Goal: Task Accomplishment & Management: Use online tool/utility

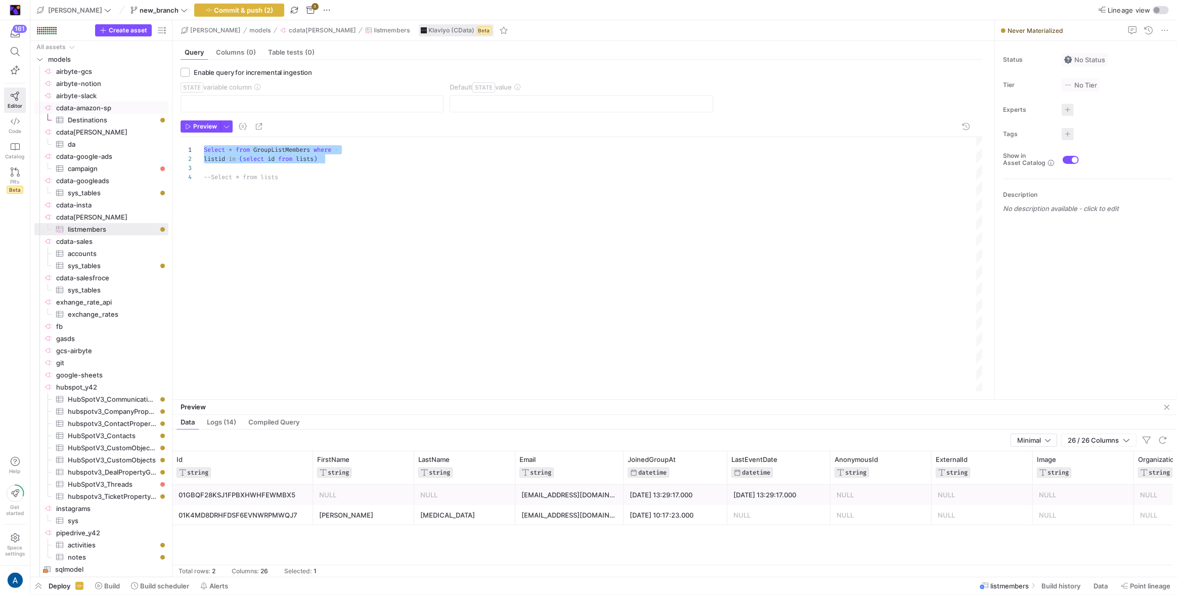
click at [281, 205] on div "Select * from GroupListMembers where listid in ( select id from lists ) --Selec…" at bounding box center [594, 264] width 780 height 254
click at [126, 32] on span "Create asset" at bounding box center [128, 30] width 38 height 7
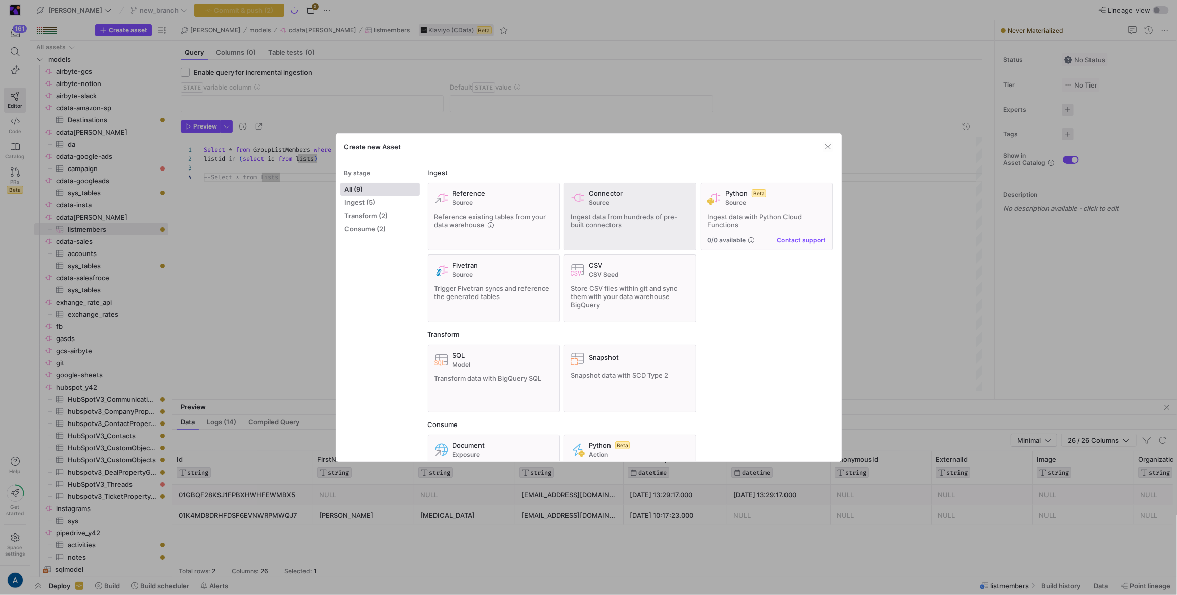
click at [623, 208] on div "Connector Source Ingest data from hundreds of pre-built connectors" at bounding box center [630, 216] width 119 height 55
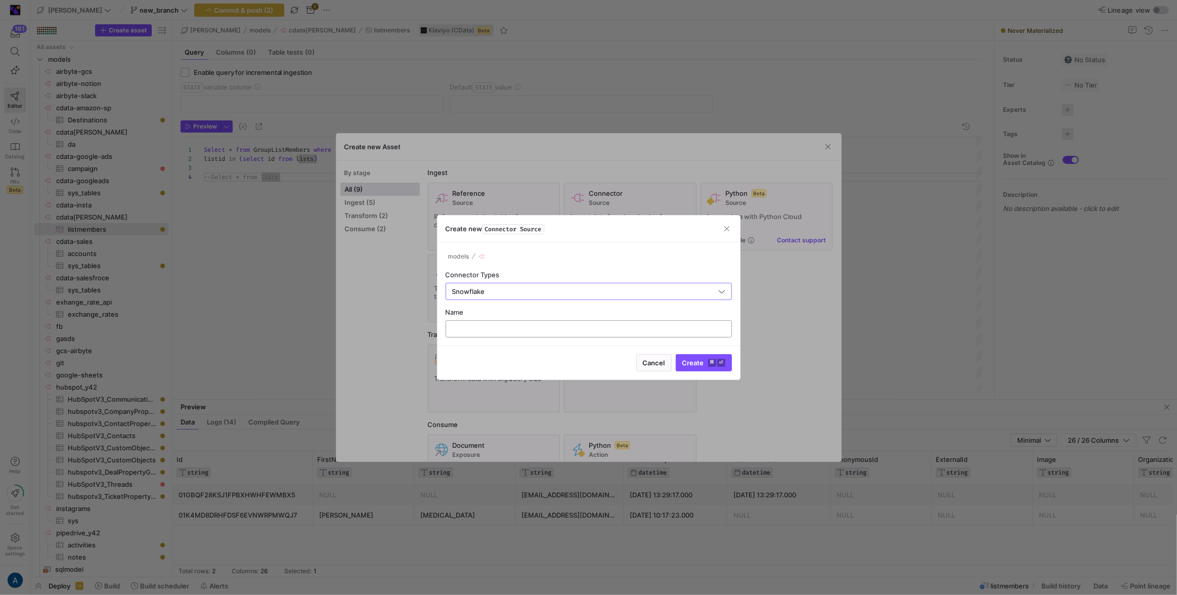
type input "Snowflake"
click at [594, 328] on input "text" at bounding box center [588, 329] width 269 height 8
type input "testsnow"
click at [676, 354] on button "Create ⌘ ⏎" at bounding box center [704, 362] width 56 height 17
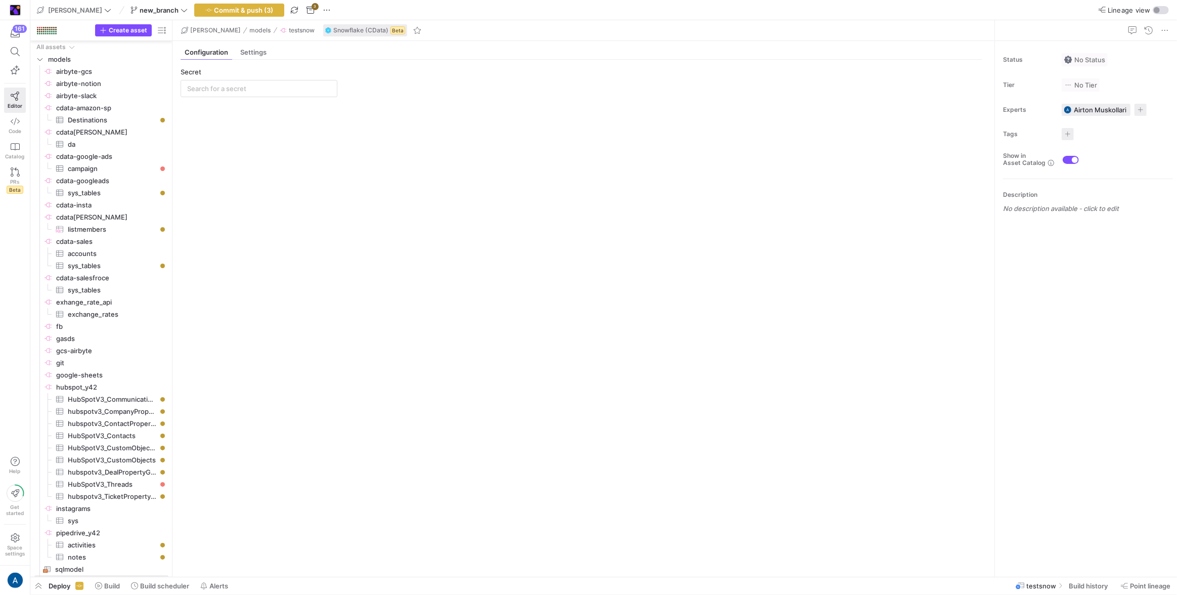
scroll to position [10, 0]
click at [256, 98] on y42-source-config-entity-configuration-tables-view "Secret No tables have been created Add table" at bounding box center [582, 318] width 802 height 501
click at [257, 94] on div at bounding box center [259, 88] width 144 height 16
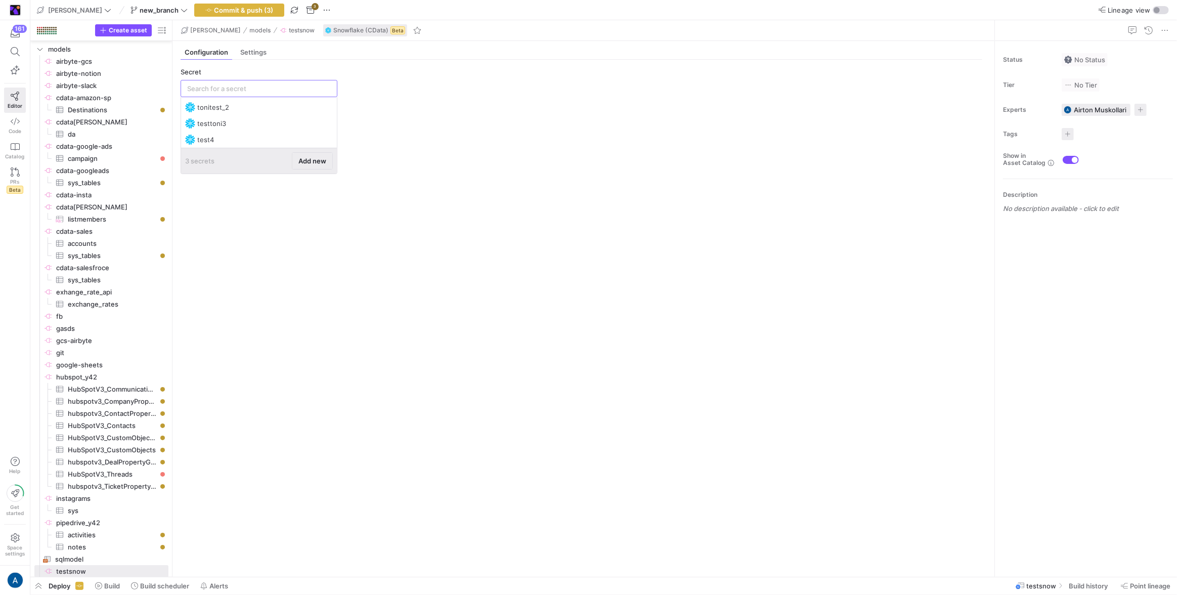
click at [302, 159] on span "Add new" at bounding box center [312, 161] width 28 height 8
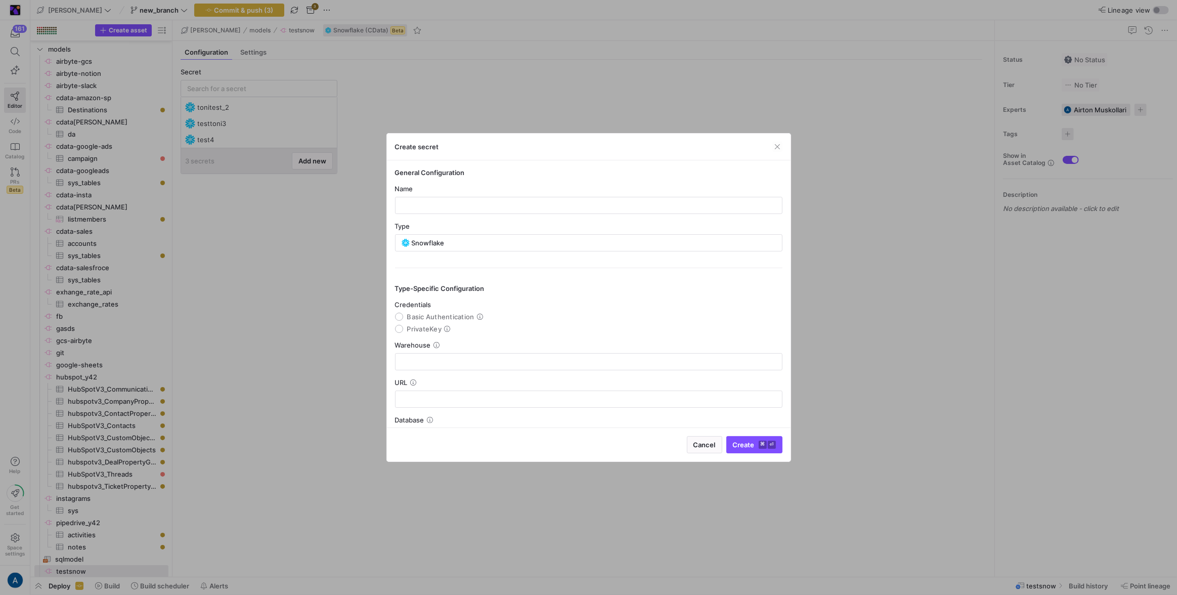
click at [437, 190] on div "Name" at bounding box center [589, 189] width 388 height 8
click at [438, 209] on div at bounding box center [589, 205] width 370 height 16
type input "knpdnc"
click at [417, 332] on span "PrivateKey" at bounding box center [424, 329] width 35 height 8
click at [403, 332] on input "PrivateKey" at bounding box center [399, 329] width 8 height 8
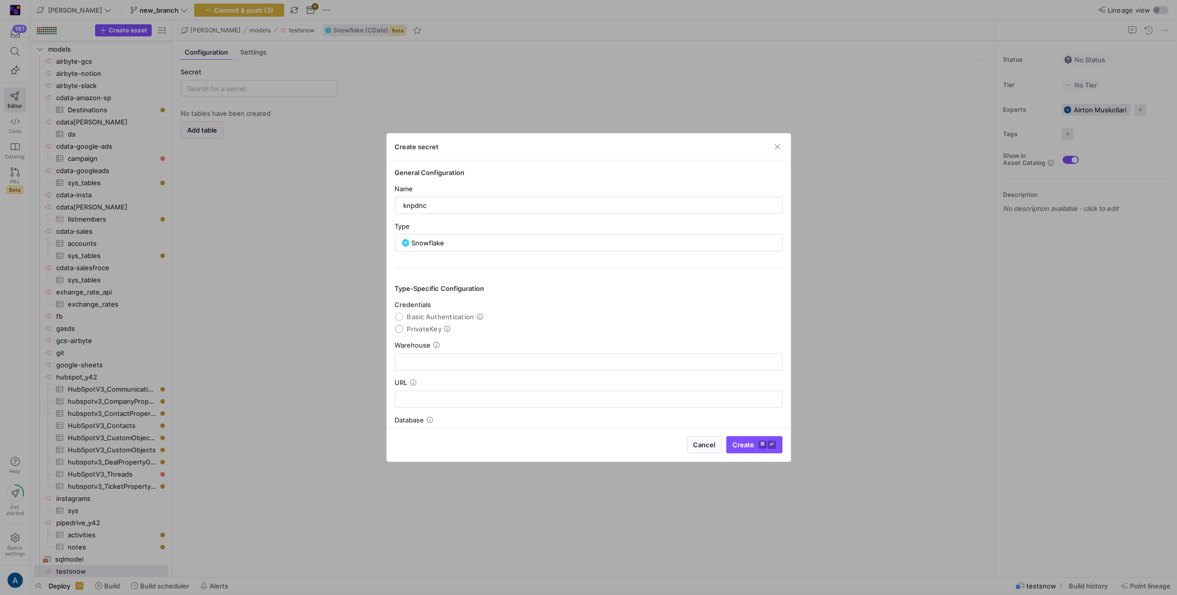
radio input "true"
click at [443, 210] on input "text" at bounding box center [589, 209] width 370 height 8
type input "test"
click at [437, 245] on textarea at bounding box center [589, 250] width 370 height 16
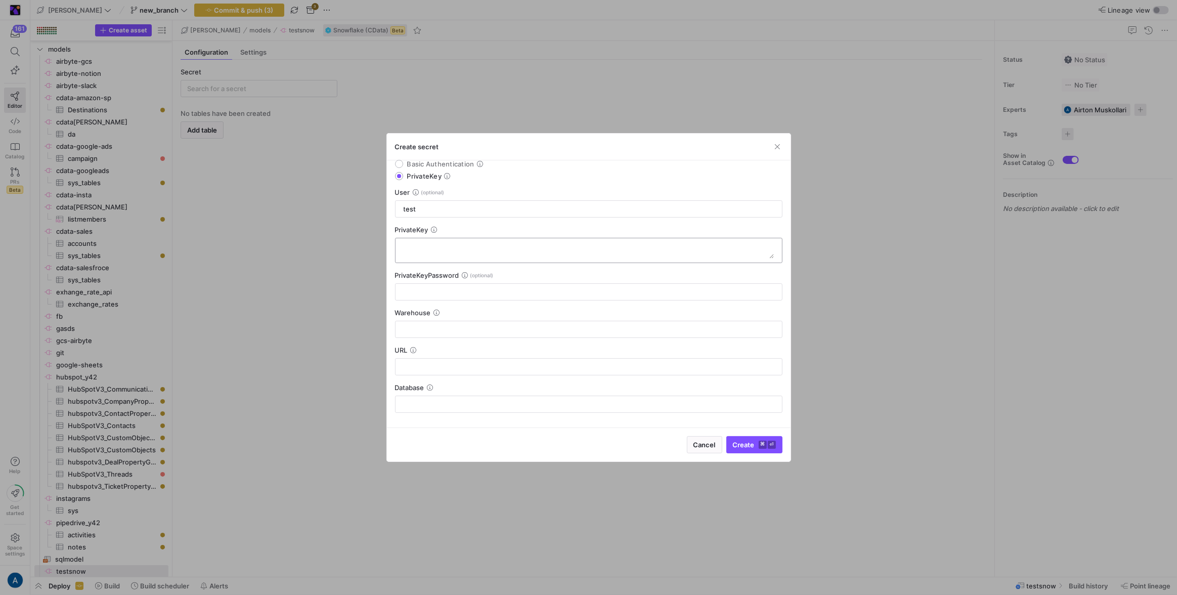
paste textarea "-----BEGIN PRIVATE KEY-----MIIEvgI"
paste textarea "AA0Ty0ucQJafzXn-----END PRIVATE KEY-----"
type textarea "-----BEGIN PRIVATE KEY-----MIIEvgIAA0Ty0ucQJafzXn-----END PRIVATE KEY-----"
click at [519, 284] on div at bounding box center [589, 292] width 370 height 16
click at [500, 328] on input "text" at bounding box center [589, 329] width 370 height 8
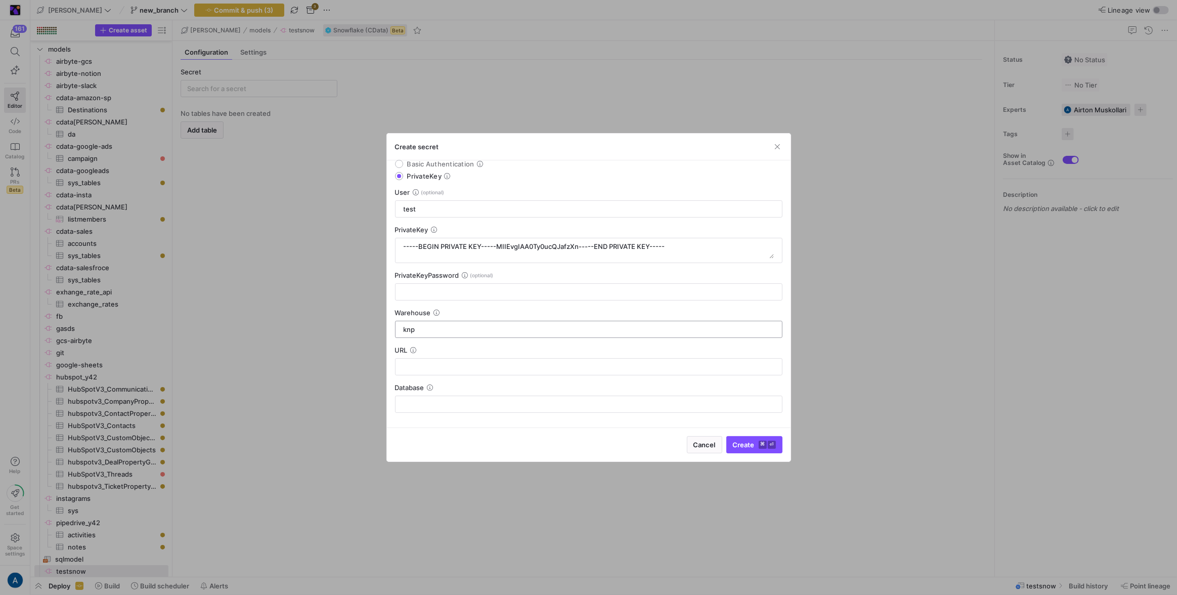
type input "knp"
type input "dnc"
type input "test"
click at [726, 436] on button "Create ⌘ ⏎" at bounding box center [754, 444] width 56 height 17
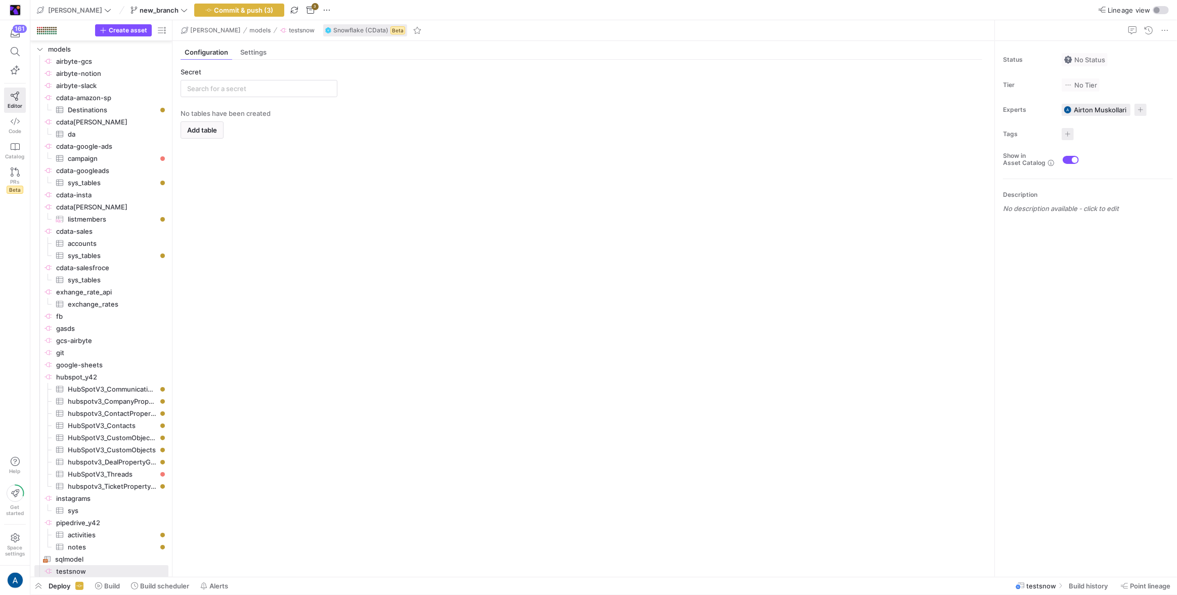
type input "knpdnc"
click at [229, 137] on y42-empty-state "No tables have been created Add table" at bounding box center [582, 338] width 802 height 459
click at [211, 132] on span "Add table" at bounding box center [202, 130] width 30 height 8
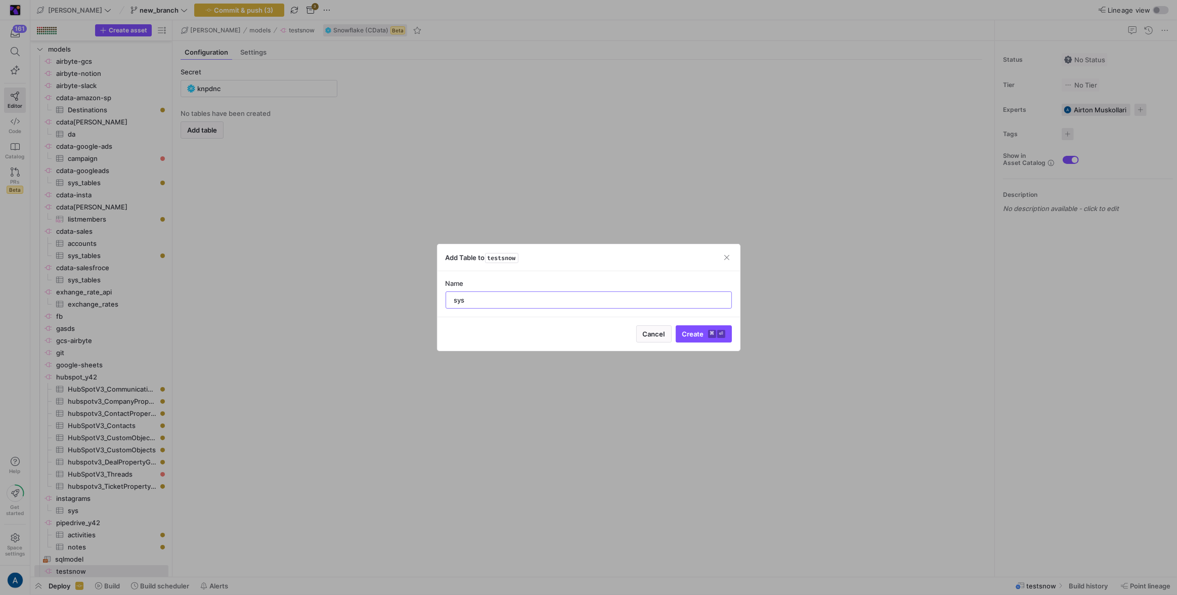
type input "sys"
click at [676, 325] on button "Create ⌘ ⏎" at bounding box center [704, 333] width 56 height 17
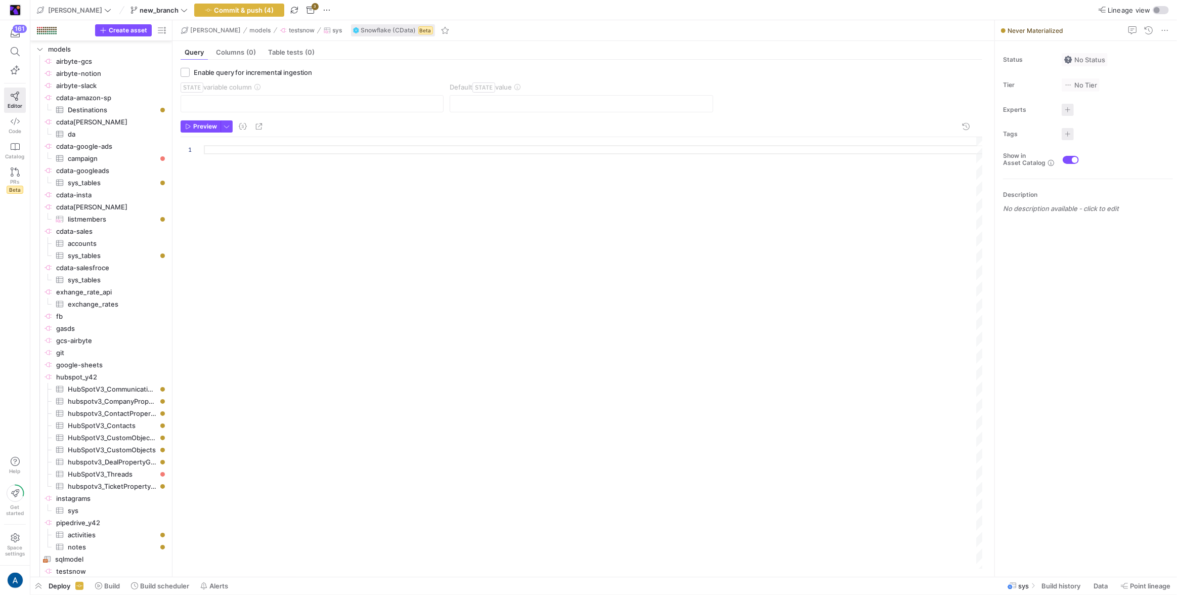
scroll to position [23, 0]
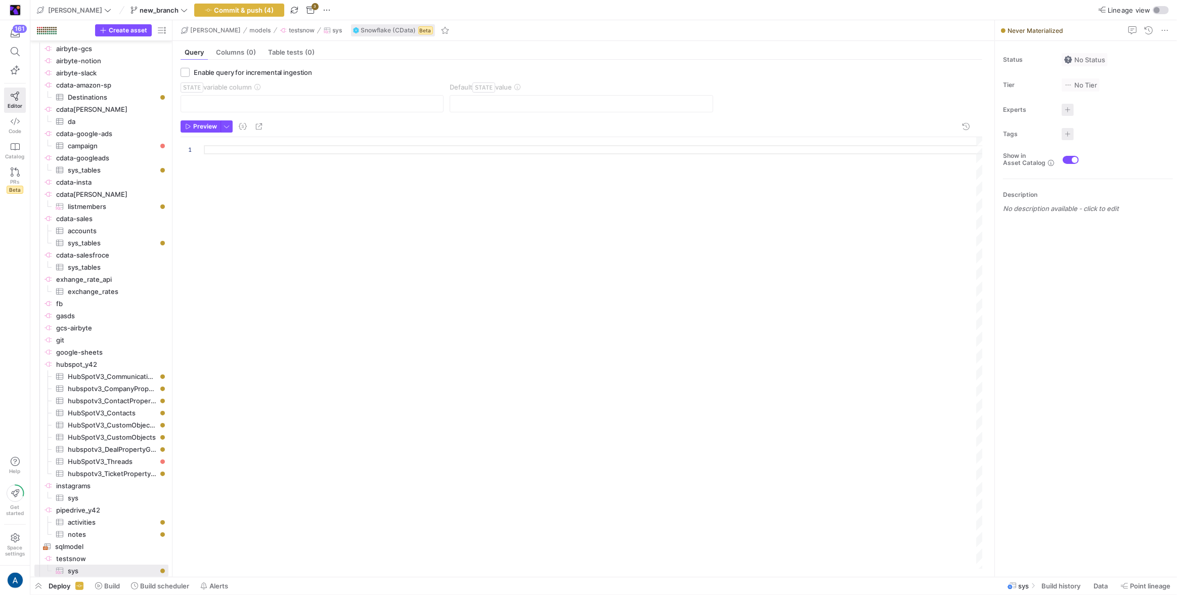
click at [233, 129] on header "Preview" at bounding box center [582, 128] width 802 height 17
click at [236, 144] on div at bounding box center [594, 353] width 780 height 432
type textarea "SELECT * FROM sys_tables"
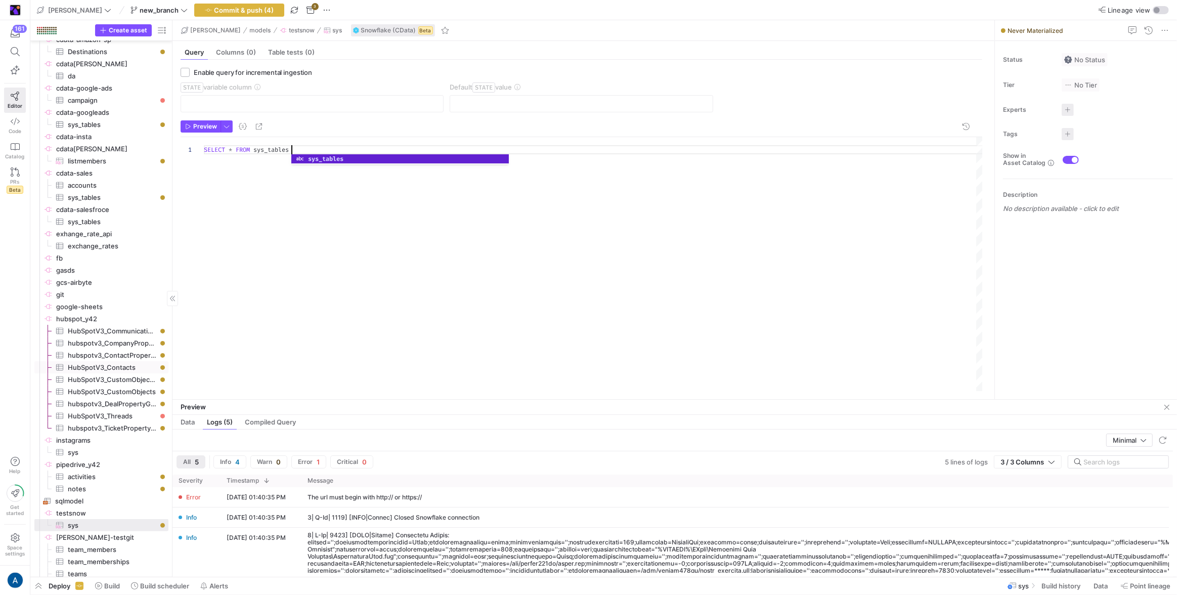
scroll to position [107, 0]
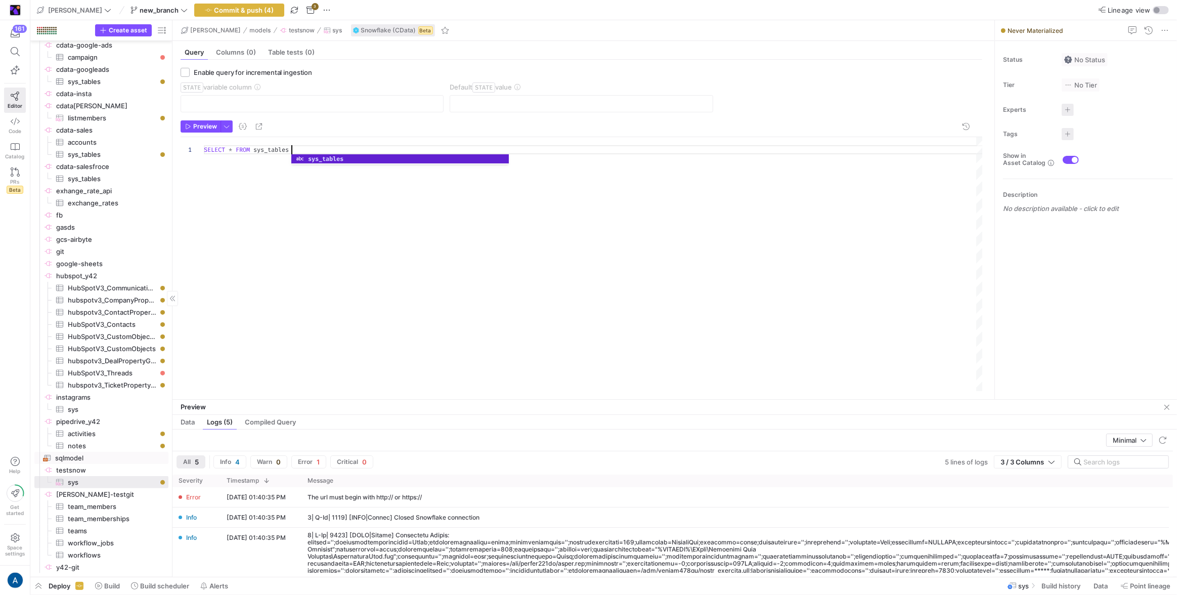
click at [105, 468] on span "testsnow​​​​​​​​" at bounding box center [111, 470] width 111 height 12
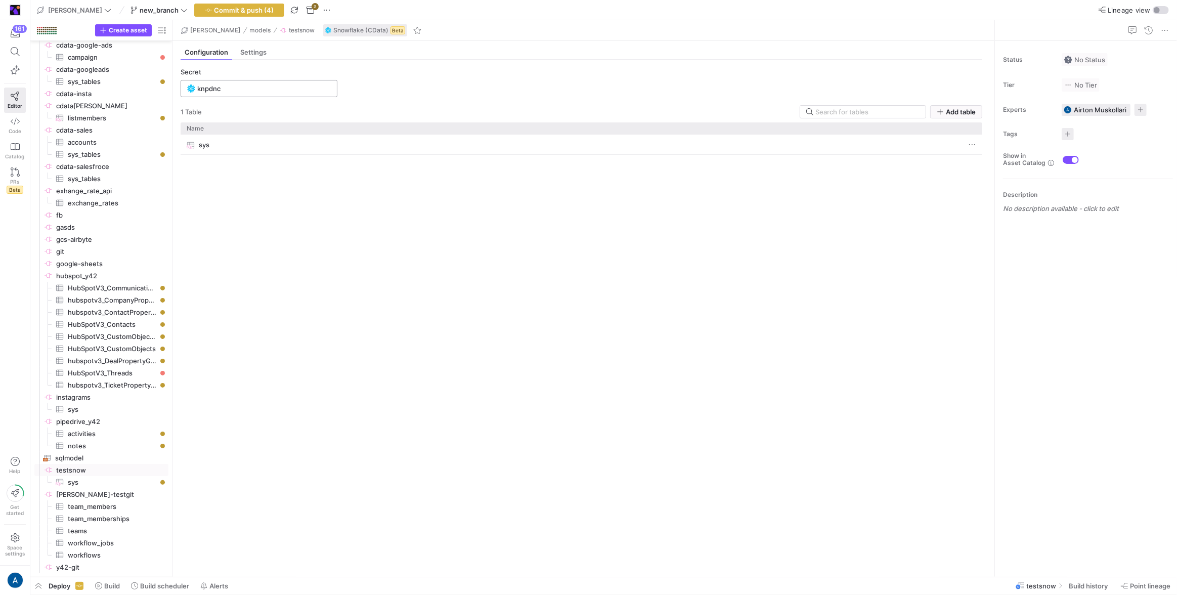
click at [239, 88] on input "knpdnc" at bounding box center [264, 88] width 134 height 8
click at [314, 126] on span "Add new" at bounding box center [312, 128] width 28 height 8
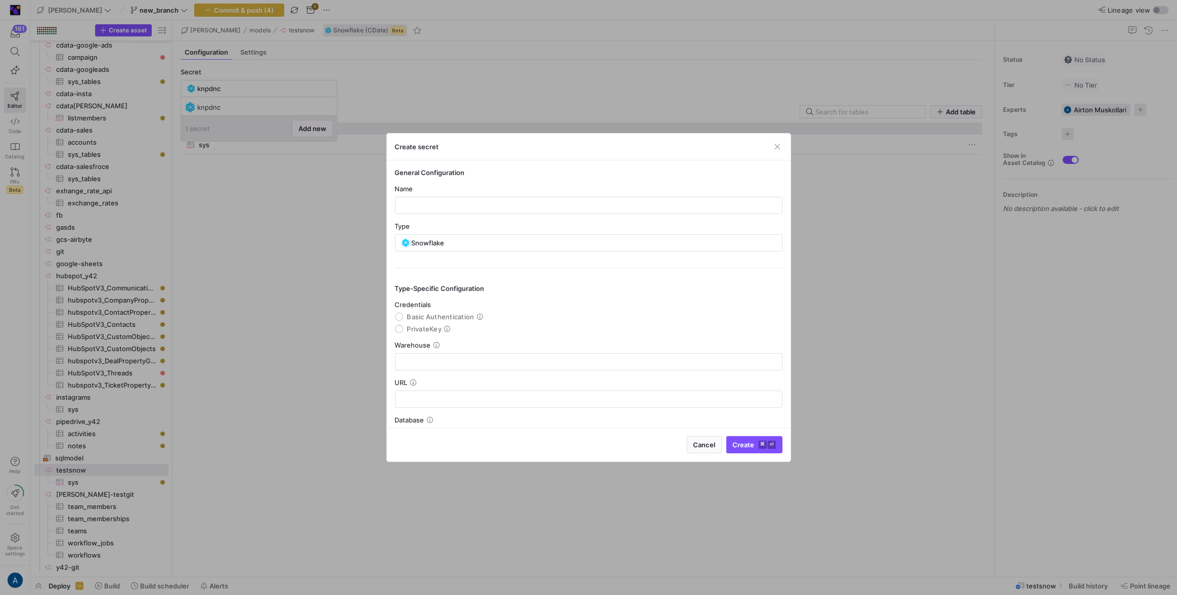
click at [465, 214] on y42-credential-form "General Configuration Name Type Snowflake Type-Specific Configuration Credentia…" at bounding box center [589, 306] width 388 height 277
click at [469, 208] on input "text" at bounding box center [589, 205] width 370 height 8
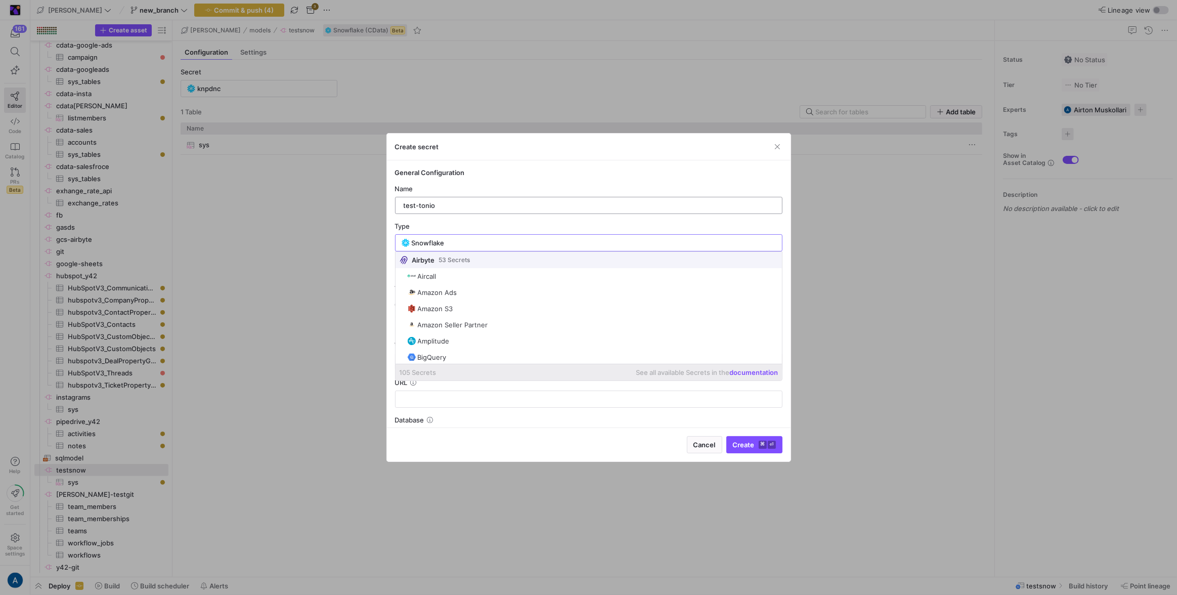
click at [470, 200] on div "test-tonio" at bounding box center [589, 205] width 370 height 16
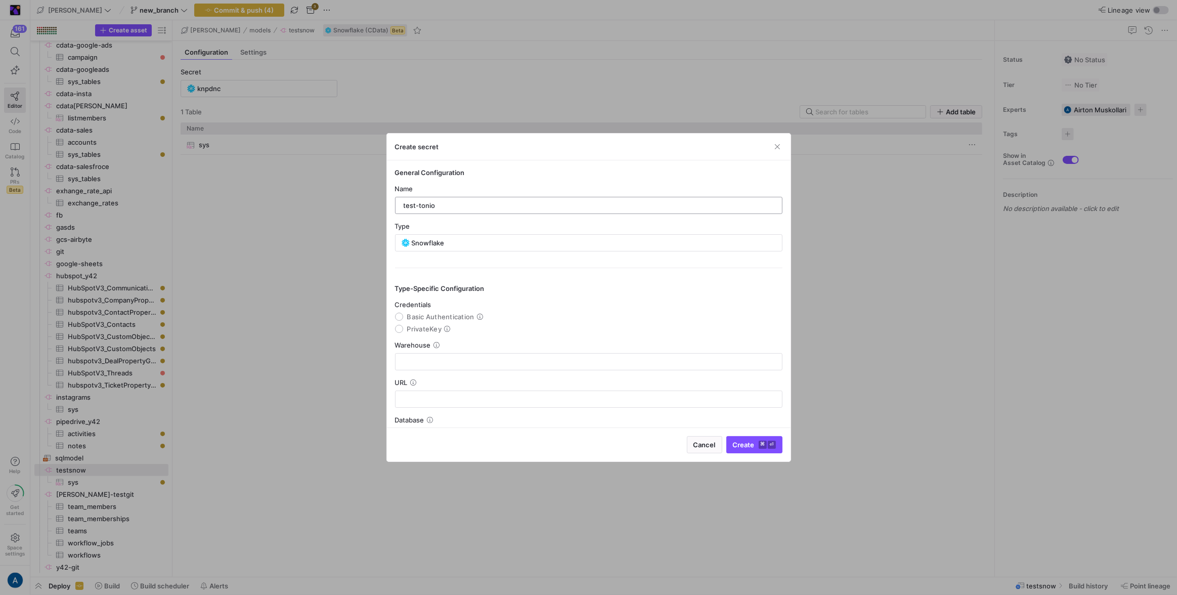
click at [469, 204] on input "test-tonio" at bounding box center [589, 205] width 370 height 8
type input "test-snow"
click at [416, 327] on span "PrivateKey" at bounding box center [424, 329] width 35 height 8
click at [403, 327] on input "PrivateKey" at bounding box center [399, 329] width 8 height 8
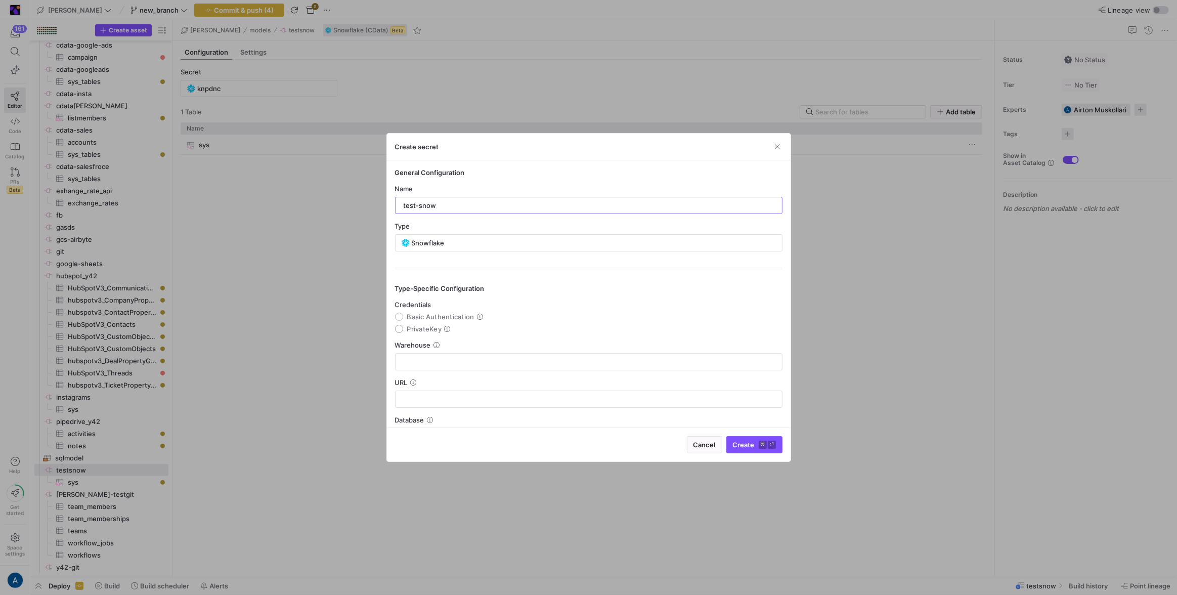
radio input "true"
click at [441, 363] on input "text" at bounding box center [589, 362] width 370 height 8
type input "knpc"
click at [461, 397] on textarea at bounding box center [589, 403] width 370 height 16
paste textarea "-----BEGIN PRIVATE KEY-----MIIEvgIBADANBgkqhkiG9w0BAQEFAASCBKgwggSkAgEAAoIBAQC6…"
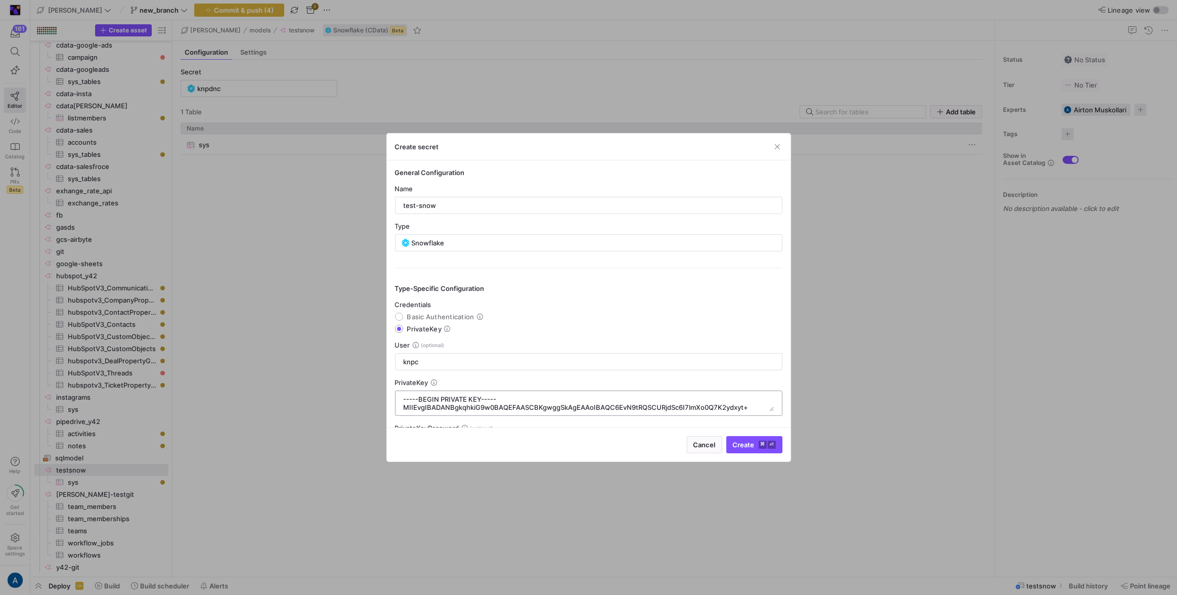
paste textarea "zMgt9Hc6M2P1/k6YhF3XlzFOCrv3AA0Ty0ucQJafzXn-----END PRIVATE KEY-----"
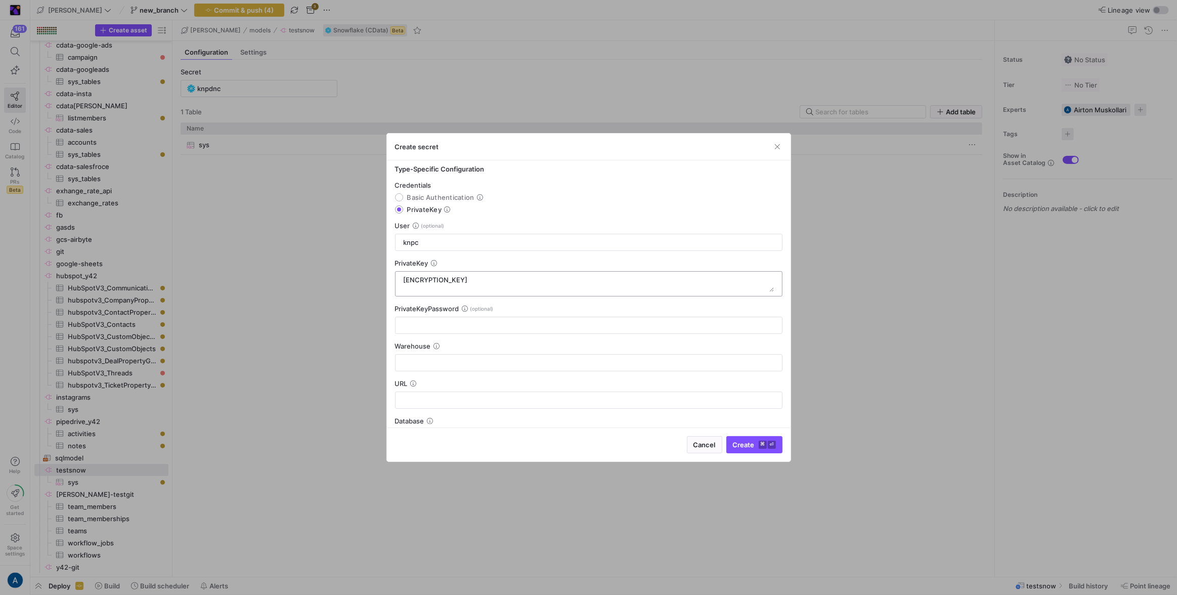
scroll to position [153, 0]
type textarea "[ENCRYPTION_KEY]"
click at [450, 363] on input "text" at bounding box center [589, 367] width 370 height 8
paste input "[URL][DOMAIN_NAME]"
type input "[URL][DOMAIN_NAME]"
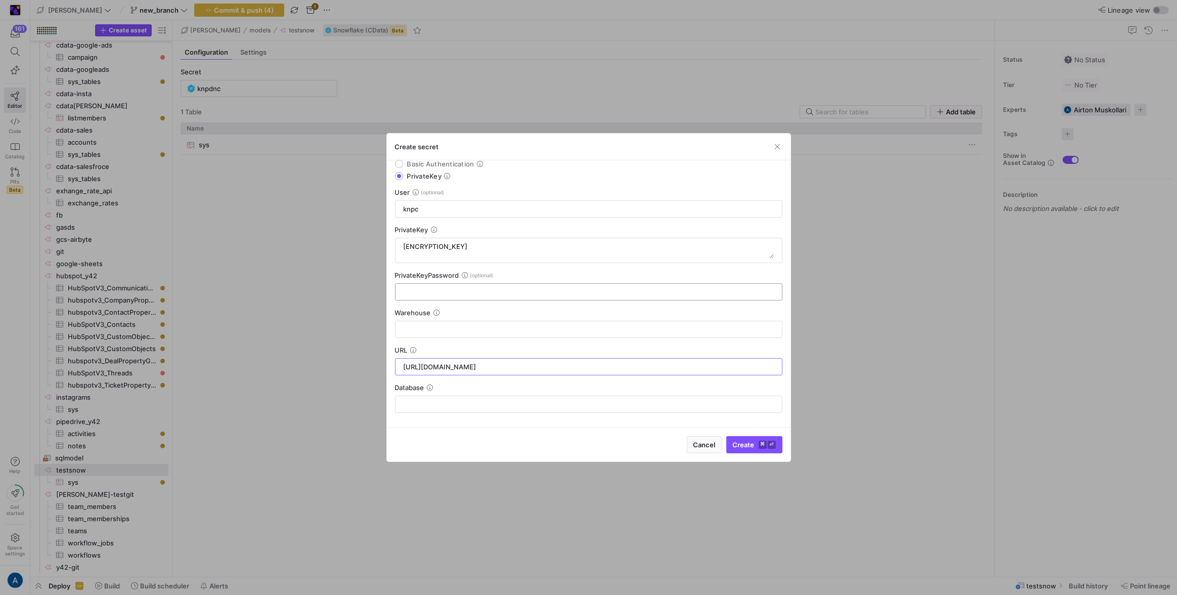
click at [454, 294] on input "text" at bounding box center [589, 292] width 370 height 8
type input "knp"
type input "n"
type input "dnc"
type input "tfxafs"
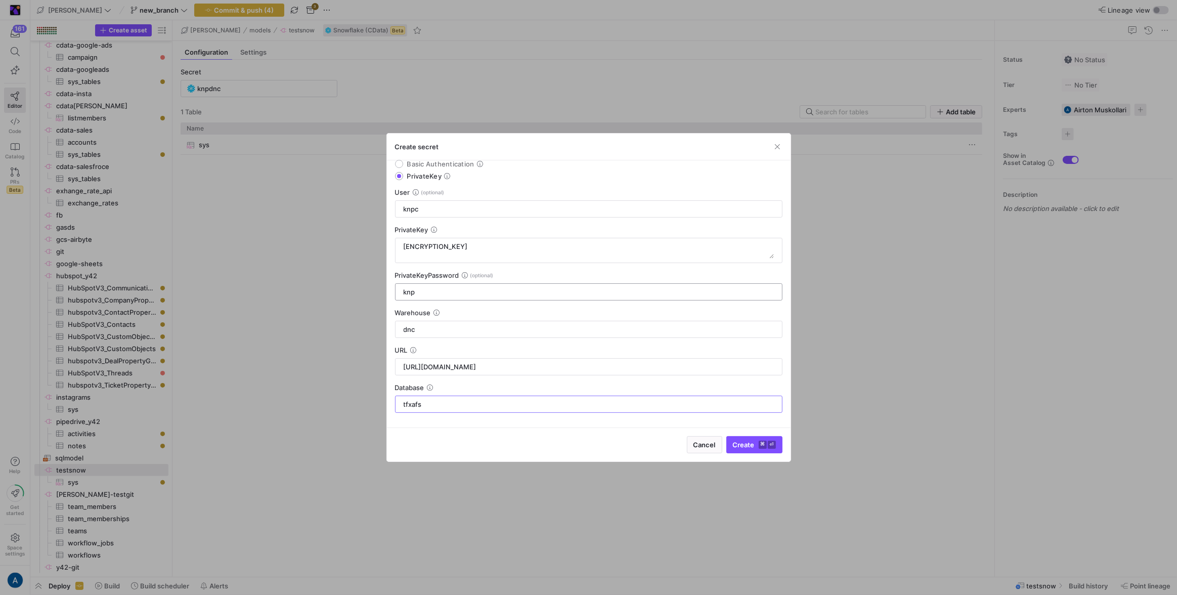
click at [417, 291] on input "knp" at bounding box center [589, 292] width 370 height 8
click at [740, 442] on span "Create ⌘ ⏎" at bounding box center [754, 445] width 43 height 8
type input "test-snow"
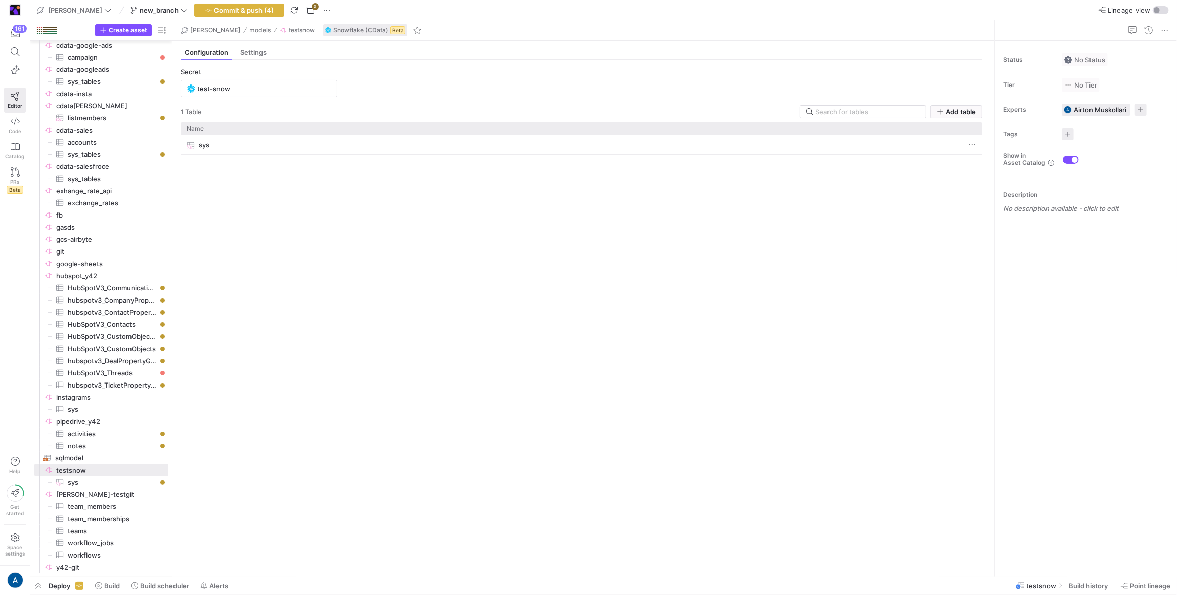
click at [218, 150] on div "sys" at bounding box center [572, 145] width 770 height 20
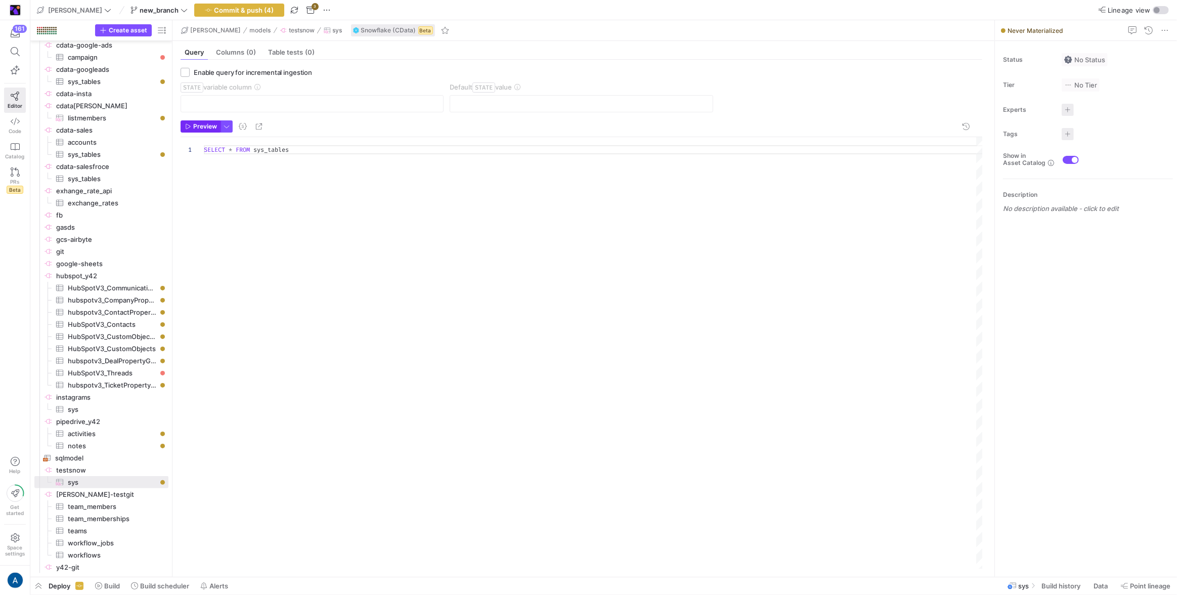
click at [194, 123] on span "Preview" at bounding box center [205, 126] width 24 height 7
